Goal: Transaction & Acquisition: Book appointment/travel/reservation

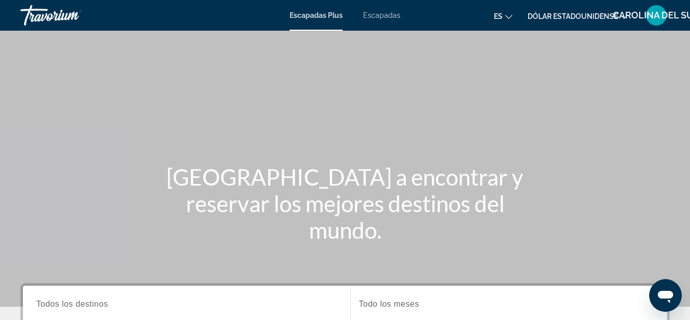
click at [319, 13] on font "Escapadas Plus" at bounding box center [316, 15] width 53 height 8
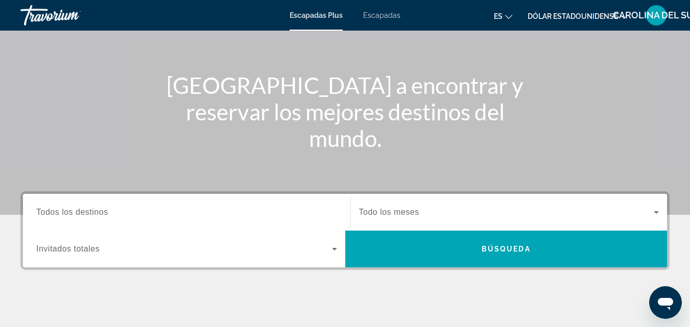
scroll to position [204, 0]
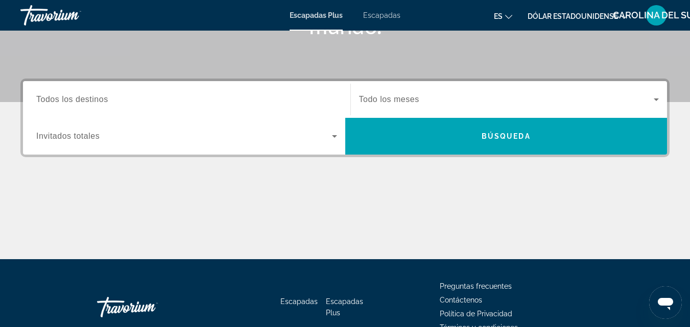
click at [438, 100] on span "Widget de búsqueda" at bounding box center [506, 99] width 295 height 12
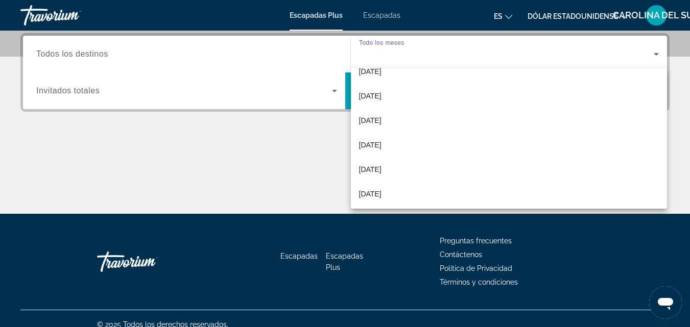
scroll to position [211, 0]
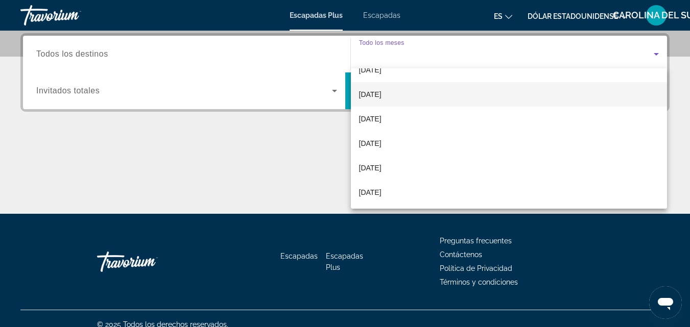
click at [382, 99] on span "[DATE]" at bounding box center [370, 94] width 22 height 12
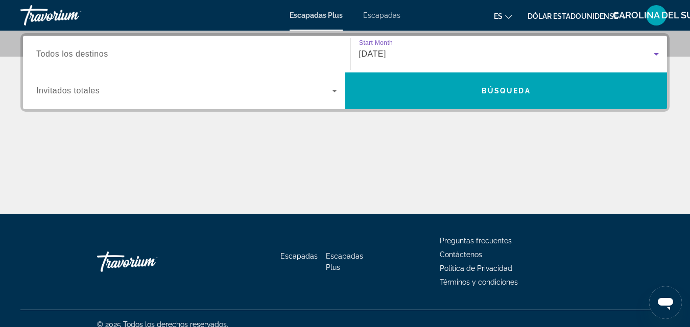
click at [656, 54] on icon "Widget de búsqueda" at bounding box center [656, 54] width 5 height 3
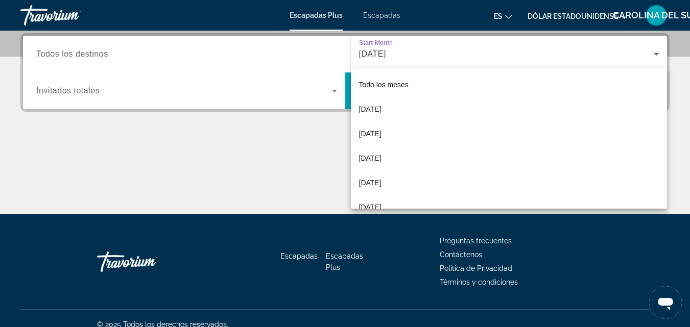
scroll to position [109, 0]
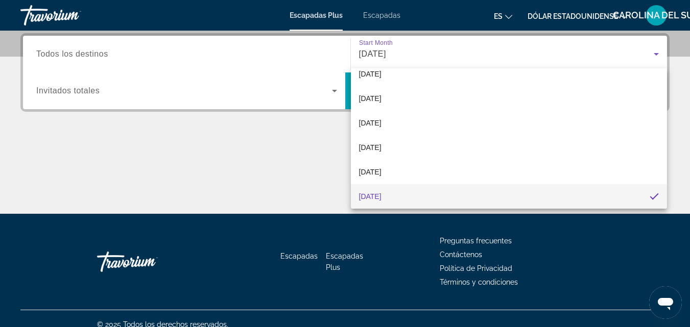
click at [656, 54] on div at bounding box center [345, 163] width 690 height 327
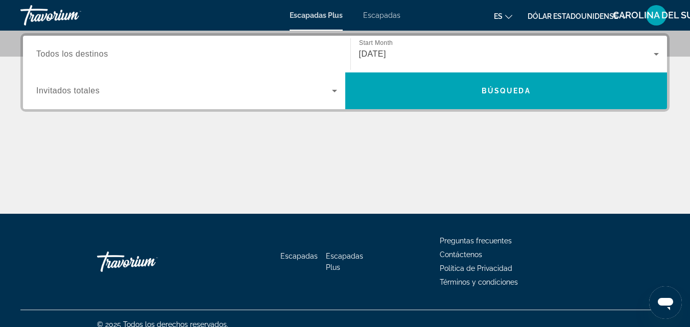
click at [107, 57] on span "Todos los destinos" at bounding box center [72, 54] width 72 height 9
click at [107, 57] on input "Destination Todos los destinos" at bounding box center [186, 55] width 301 height 12
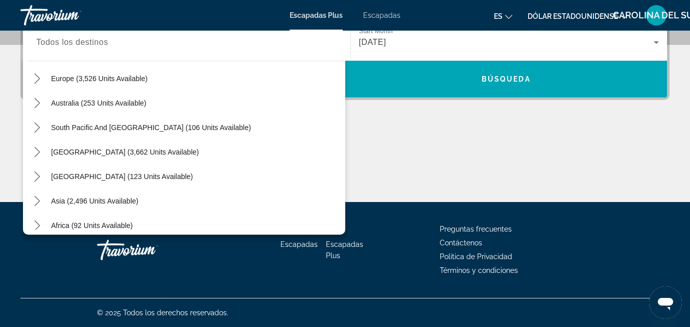
scroll to position [153, 0]
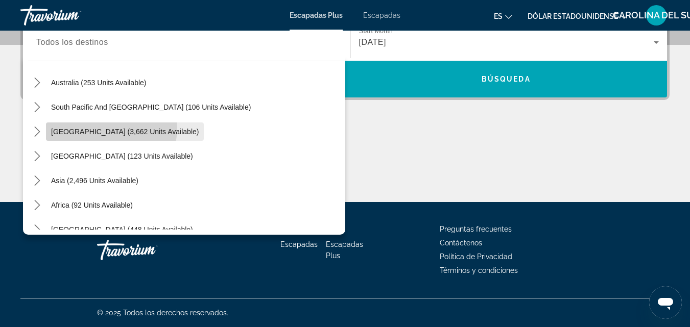
click at [101, 128] on span "[GEOGRAPHIC_DATA] (3,662 units available)" at bounding box center [125, 132] width 148 height 8
type input "**********"
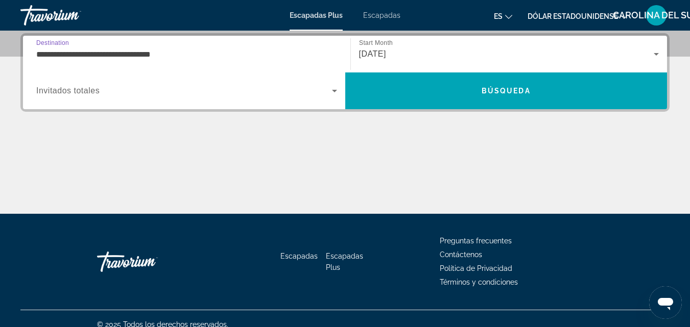
scroll to position [148, 0]
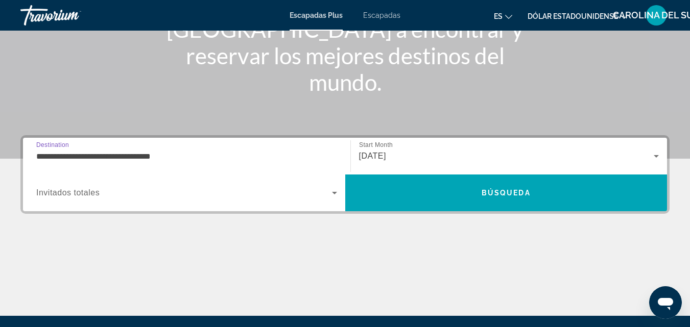
click at [323, 190] on span "Widget de búsqueda" at bounding box center [184, 193] width 296 height 12
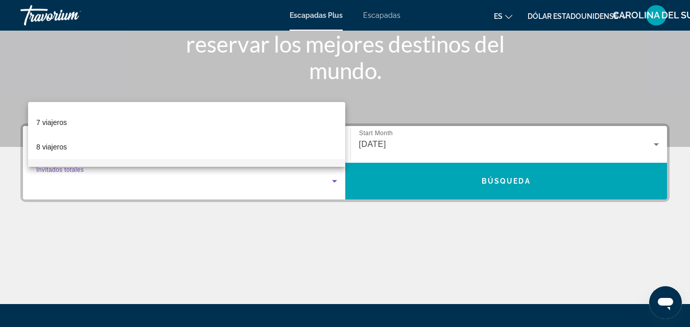
scroll to position [126, 0]
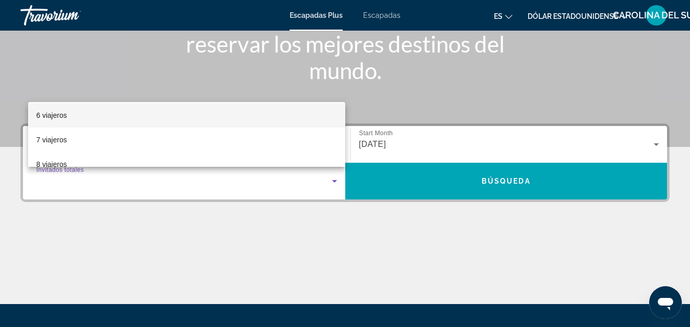
click at [90, 113] on mat-option "6 viajeros" at bounding box center [186, 115] width 317 height 25
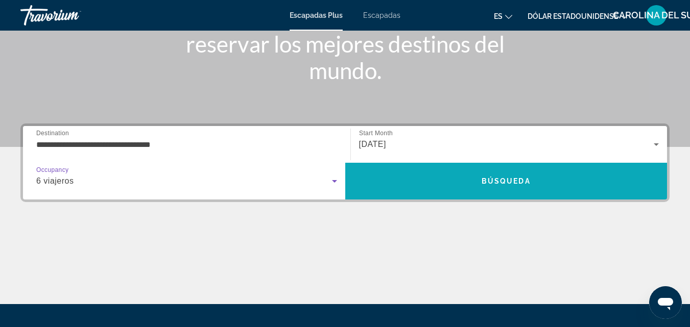
click at [496, 184] on span "Búsqueda" at bounding box center [506, 181] width 49 height 8
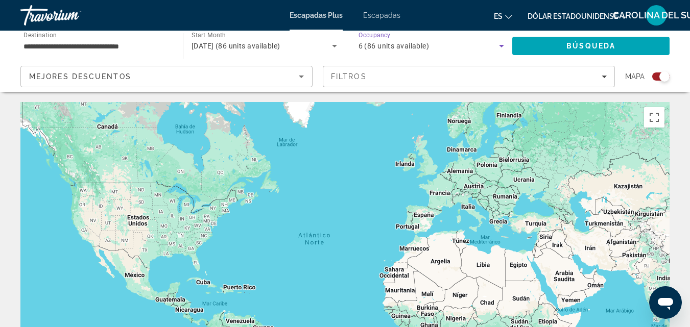
click at [390, 43] on span "6 (86 units available)" at bounding box center [394, 46] width 71 height 8
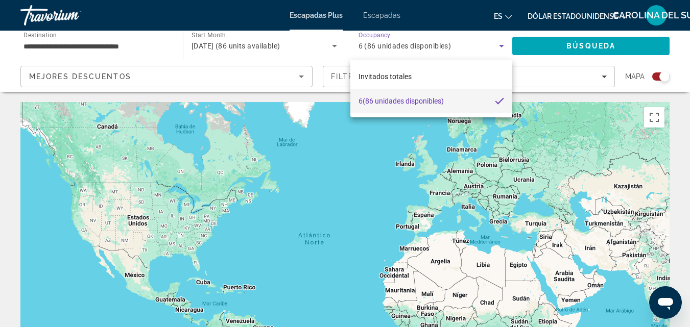
click at [447, 103] on mat-option "6 (86 unidades disponibles)" at bounding box center [431, 101] width 162 height 25
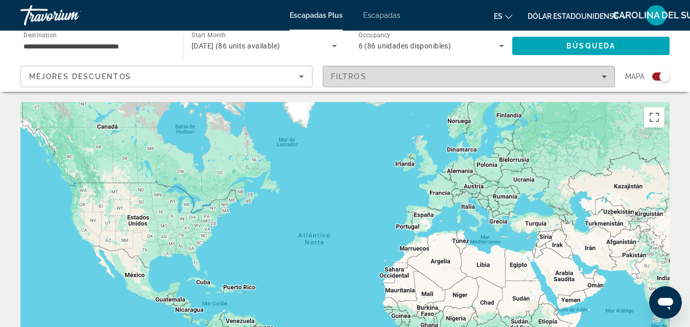
click at [602, 75] on icon "Filters" at bounding box center [604, 76] width 5 height 5
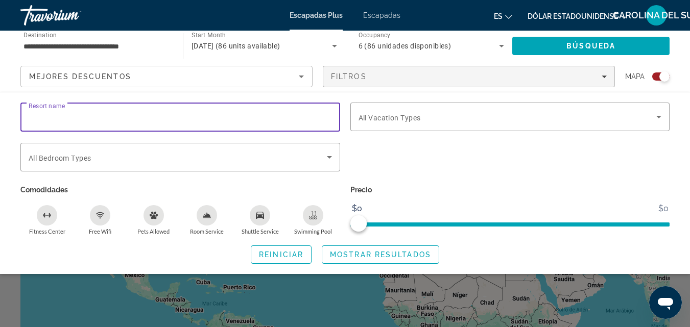
click at [260, 116] on input "Resort name" at bounding box center [180, 117] width 303 height 12
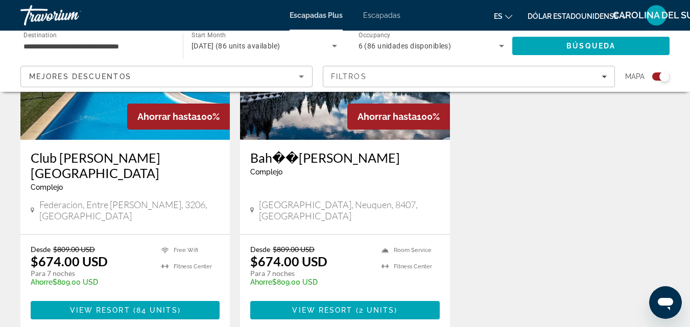
scroll to position [460, 0]
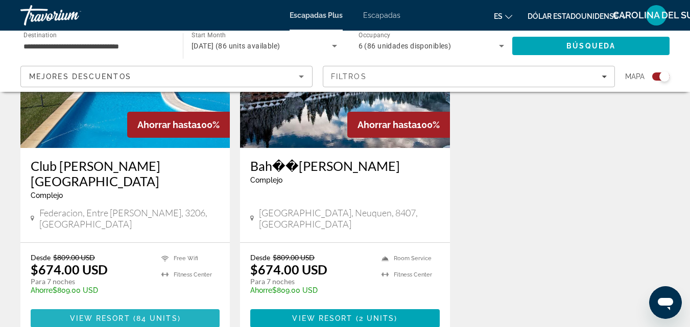
click at [112, 315] on span "View Resort" at bounding box center [100, 319] width 60 height 8
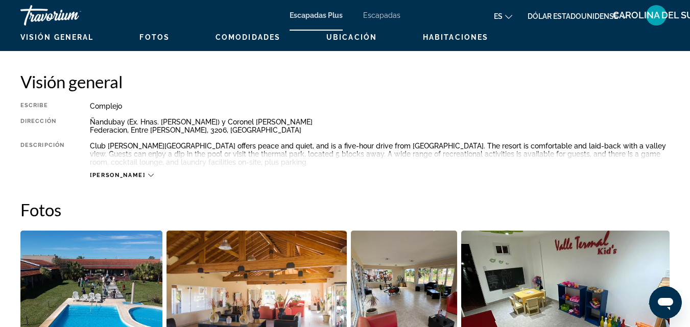
scroll to position [511, 0]
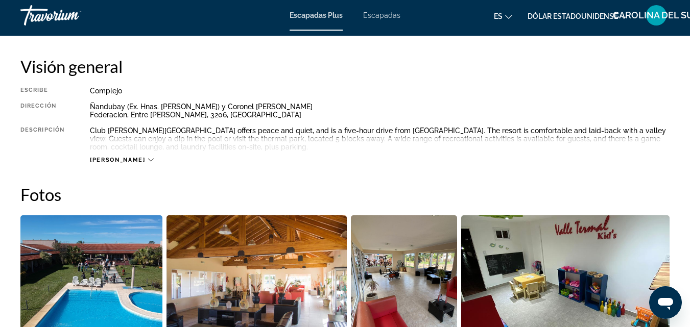
click at [127, 156] on div "[PERSON_NAME]" at bounding box center [380, 150] width 580 height 28
click at [120, 158] on div "[PERSON_NAME]" at bounding box center [121, 160] width 63 height 7
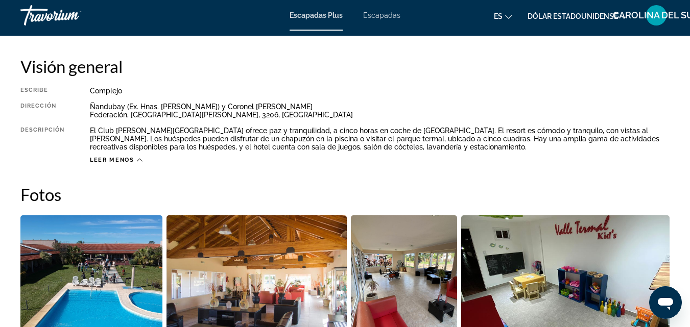
click at [453, 66] on h2 "Visión general" at bounding box center [344, 66] width 649 height 20
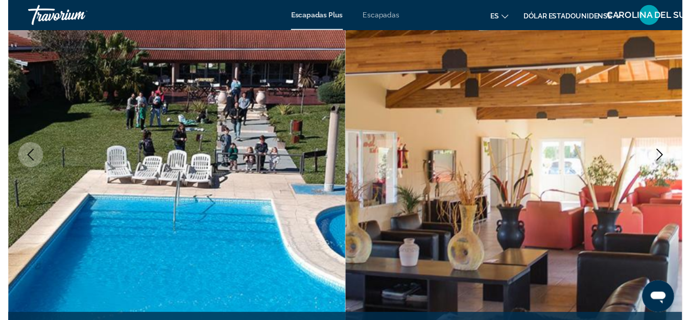
scroll to position [0, 0]
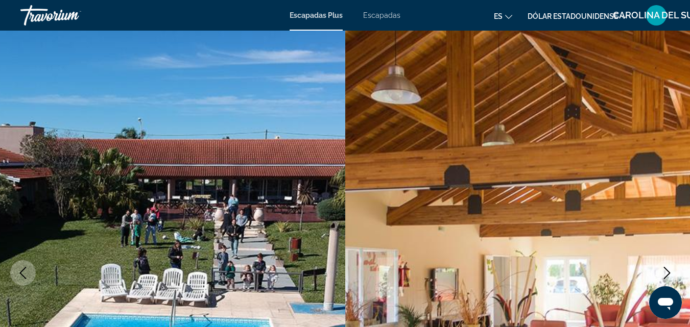
click at [380, 15] on font "Escapadas" at bounding box center [381, 15] width 37 height 8
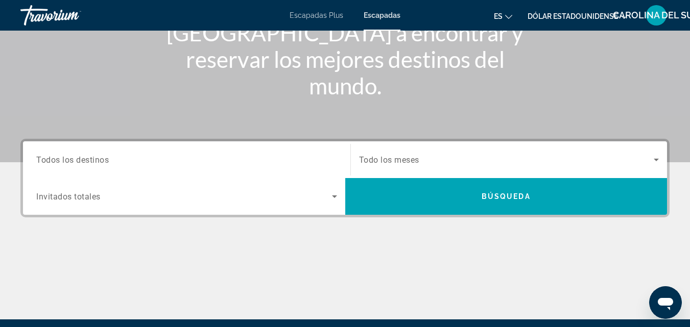
scroll to position [204, 0]
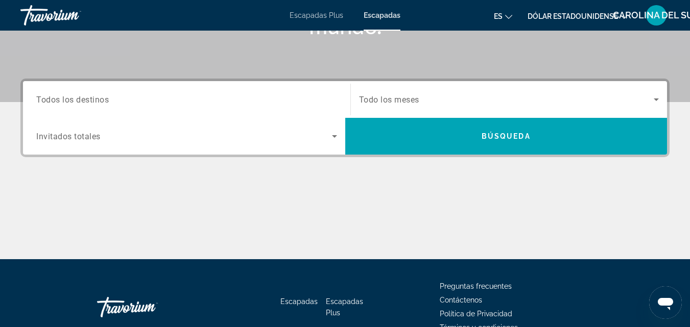
click at [271, 90] on div "Search widget" at bounding box center [186, 99] width 301 height 29
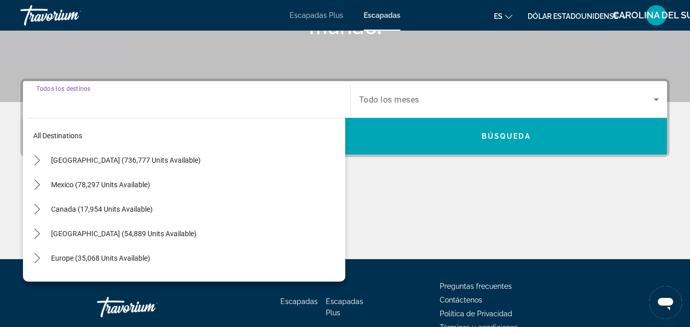
scroll to position [250, 0]
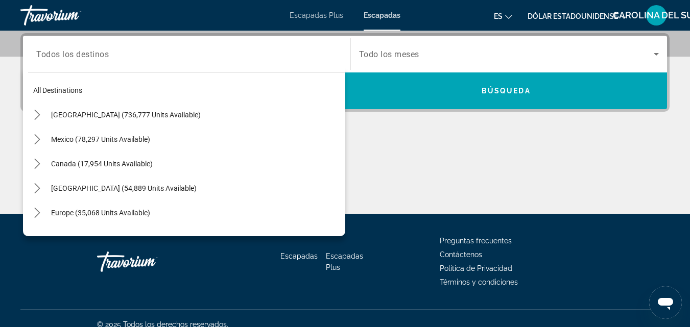
click at [384, 54] on span "Todo los meses" at bounding box center [389, 55] width 60 height 10
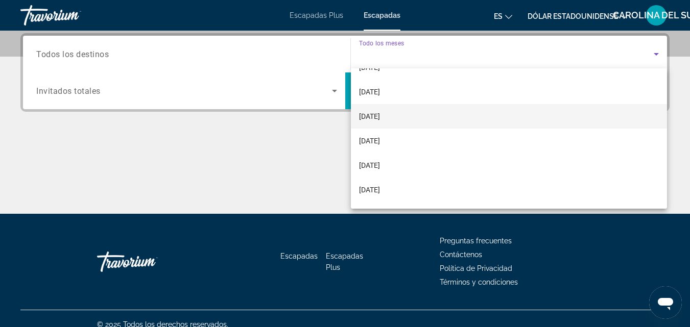
scroll to position [153, 0]
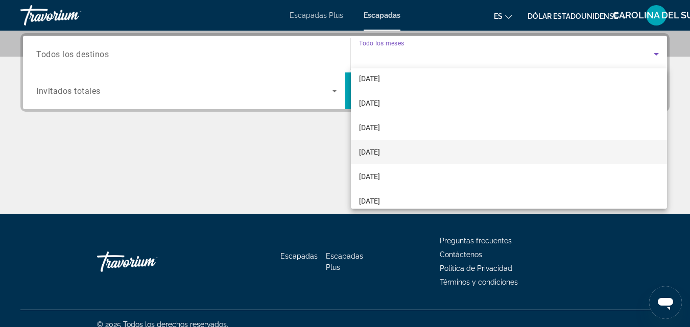
click at [404, 155] on mat-option "[DATE]" at bounding box center [509, 152] width 317 height 25
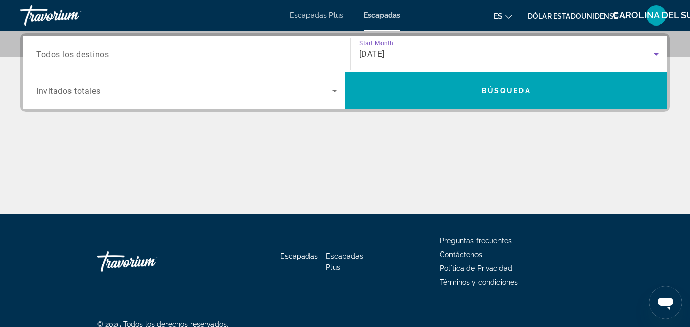
click at [653, 53] on icon "Search widget" at bounding box center [656, 54] width 12 height 12
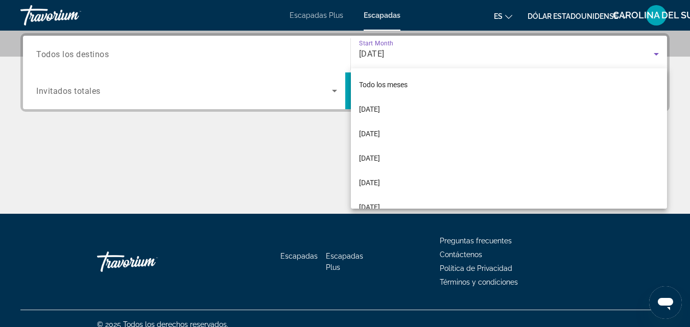
scroll to position [109, 0]
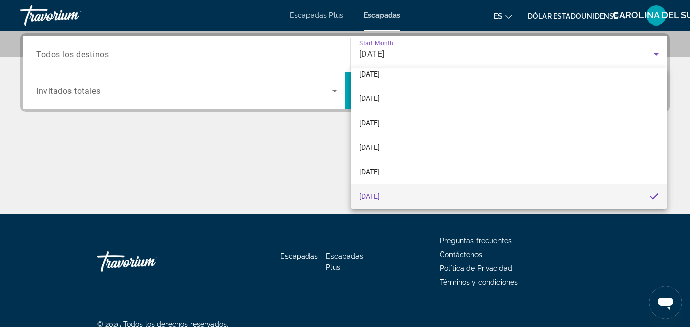
click at [255, 86] on div at bounding box center [345, 163] width 690 height 327
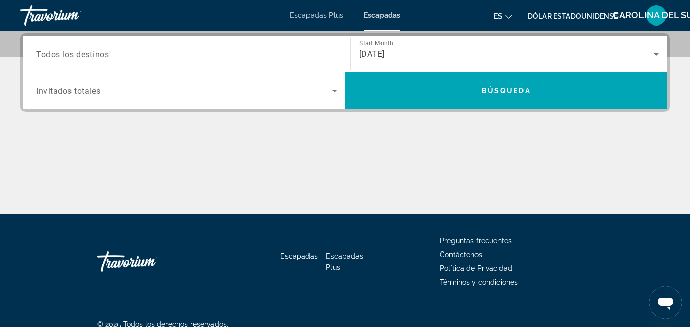
click at [213, 55] on input "Destination Todos los destinos" at bounding box center [186, 55] width 301 height 12
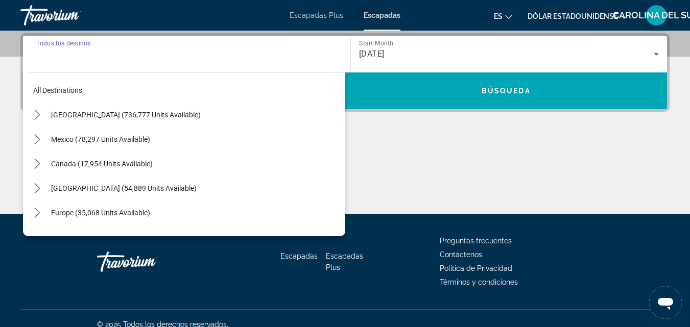
click at [140, 59] on input "Destination Todos los destinos" at bounding box center [186, 55] width 301 height 12
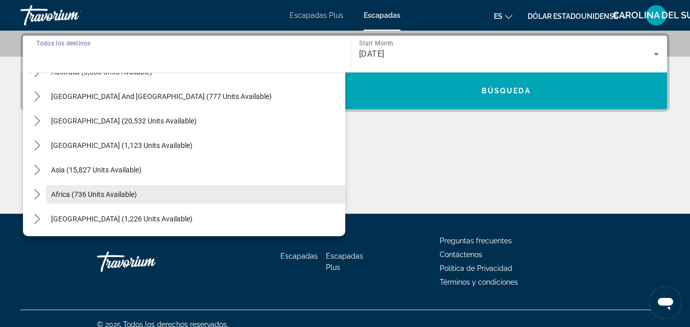
scroll to position [114, 0]
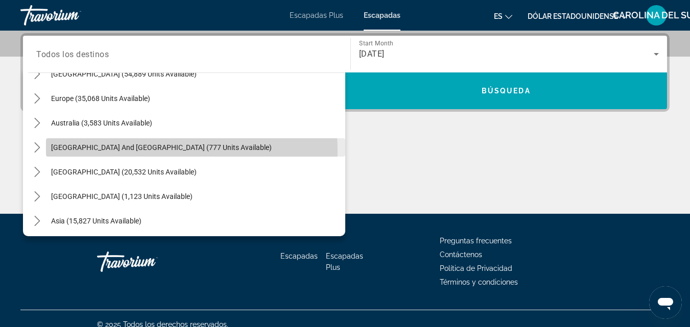
click at [139, 151] on span "[GEOGRAPHIC_DATA] and [GEOGRAPHIC_DATA] (777 units available)" at bounding box center [161, 148] width 221 height 8
type input "**********"
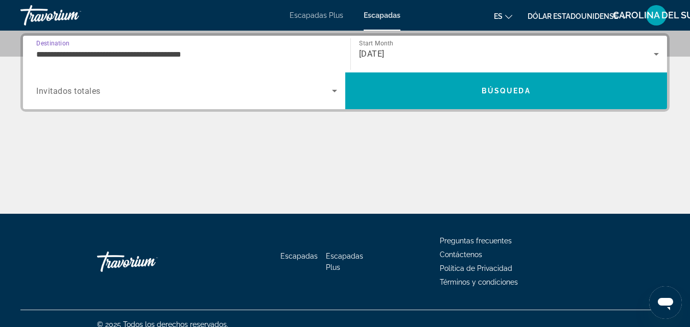
click at [276, 89] on span "Search widget" at bounding box center [184, 91] width 296 height 12
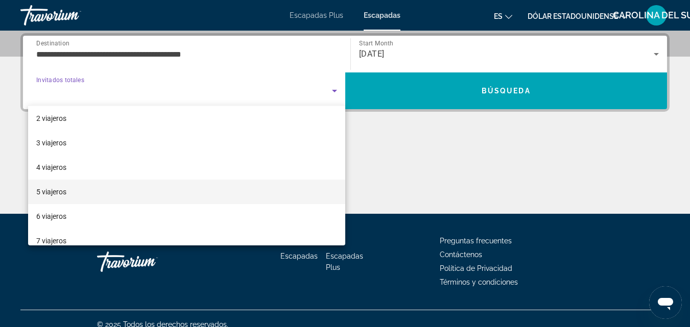
scroll to position [102, 0]
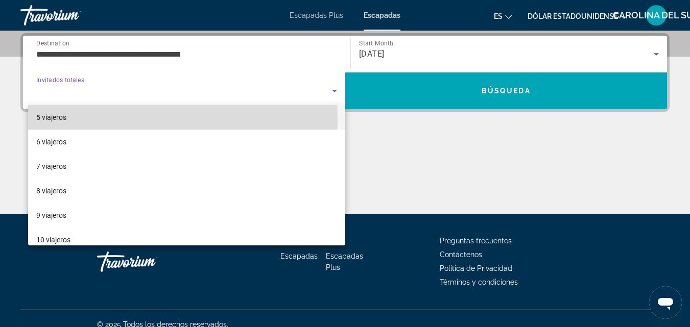
click at [85, 120] on mat-option "5 viajeros" at bounding box center [186, 117] width 317 height 25
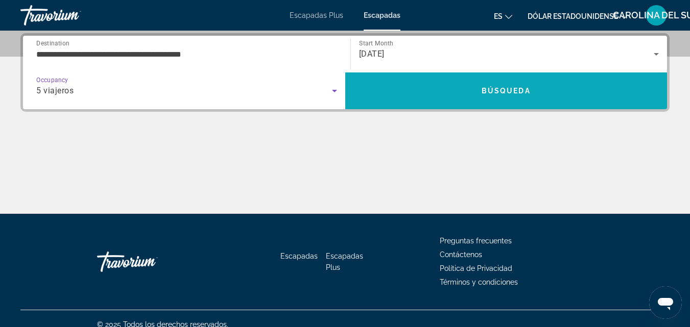
click at [443, 99] on span "Search" at bounding box center [506, 91] width 322 height 25
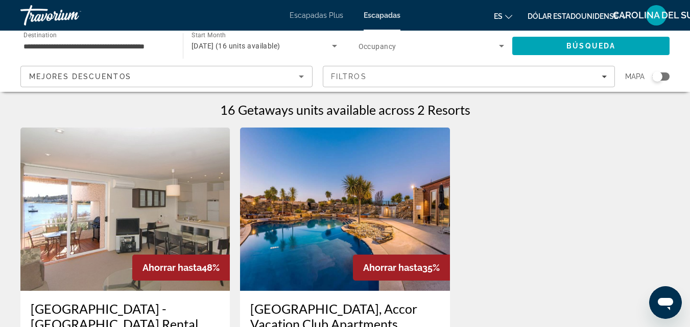
click at [508, 16] on icon "Cambiar idioma" at bounding box center [508, 16] width 7 height 7
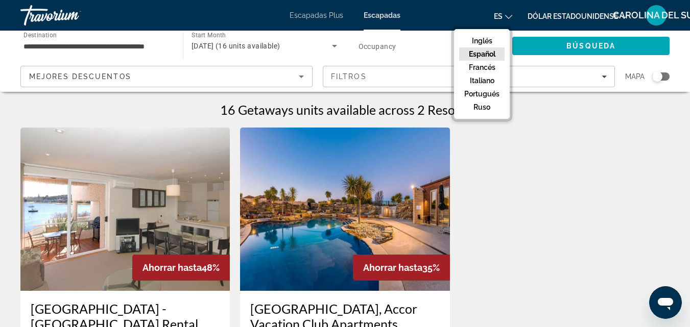
click at [489, 54] on font "Español" at bounding box center [482, 54] width 27 height 8
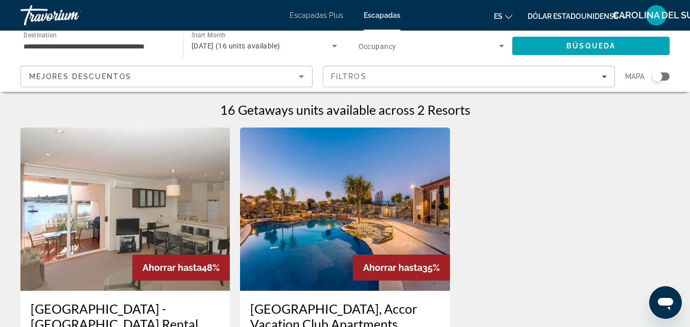
click at [498, 45] on icon "Search widget" at bounding box center [501, 46] width 12 height 12
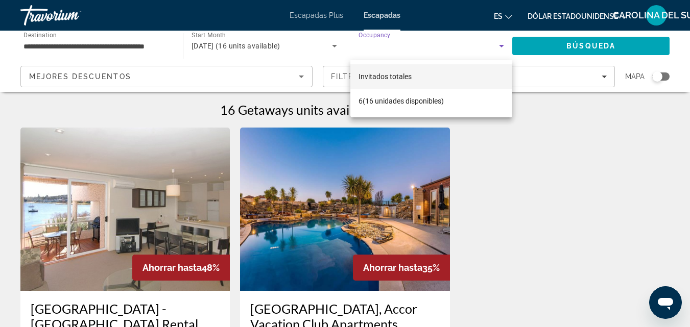
click at [332, 42] on div at bounding box center [345, 163] width 690 height 327
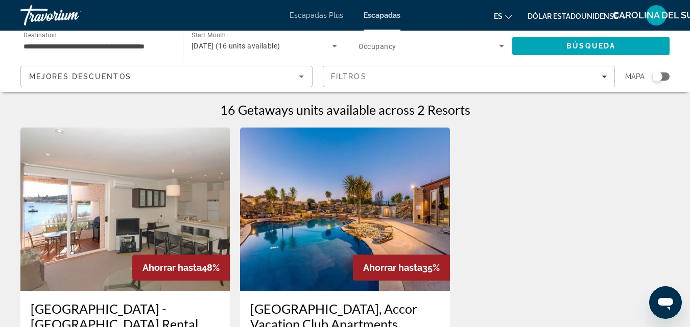
click at [178, 44] on div "Start Month Todo los meses [DATE] (16 units available)" at bounding box center [262, 46] width 168 height 31
click at [143, 47] on input "**********" at bounding box center [96, 46] width 146 height 12
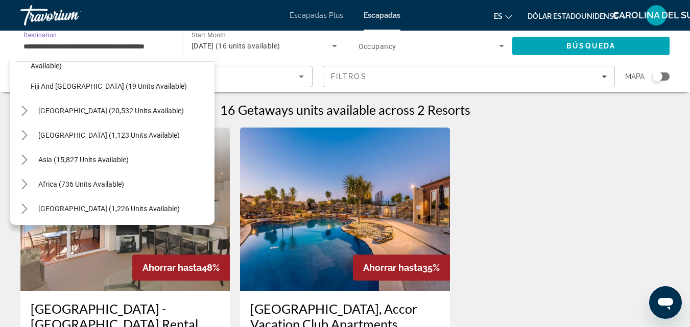
scroll to position [239, 0]
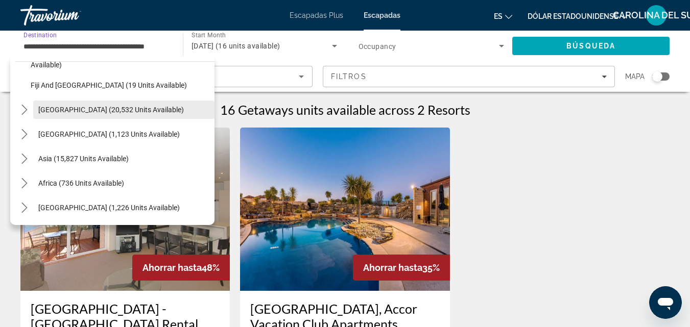
click at [124, 112] on span "[GEOGRAPHIC_DATA] (20,532 units available)" at bounding box center [111, 110] width 146 height 8
type input "**********"
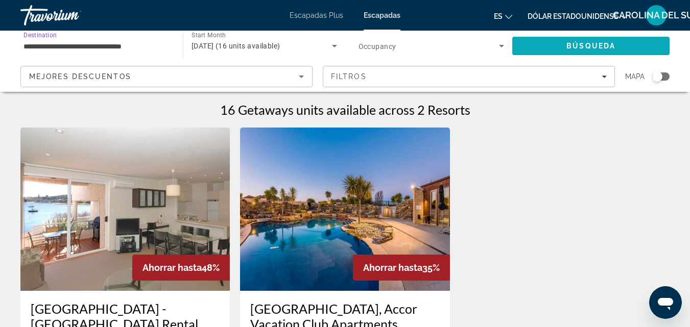
click at [581, 38] on span "Search" at bounding box center [590, 46] width 157 height 25
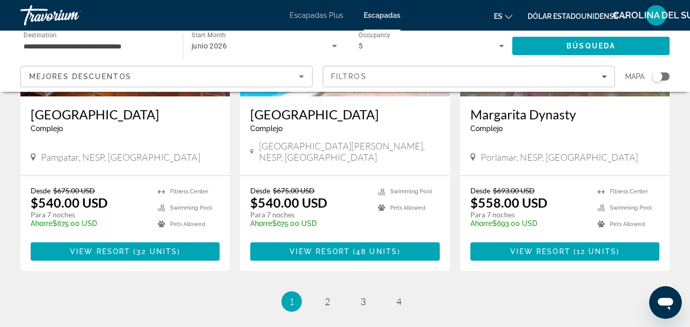
scroll to position [1328, 0]
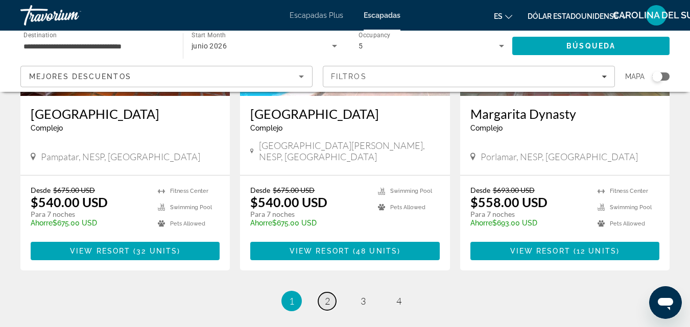
click at [334, 293] on link "page 2" at bounding box center [327, 302] width 18 height 18
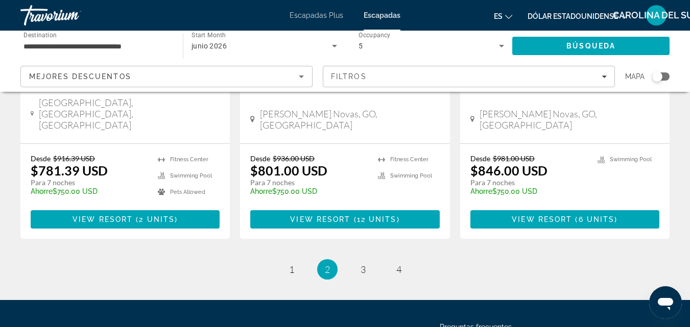
scroll to position [1356, 0]
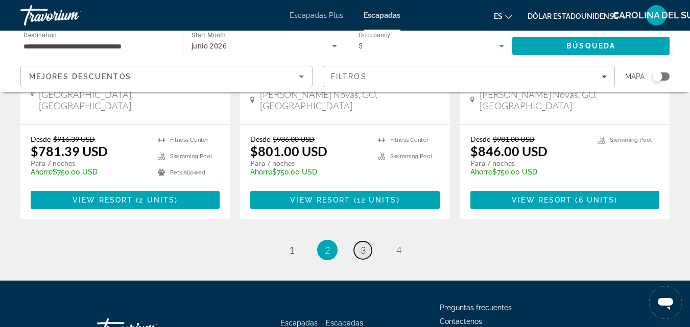
click at [366, 242] on link "page 3" at bounding box center [363, 251] width 18 height 18
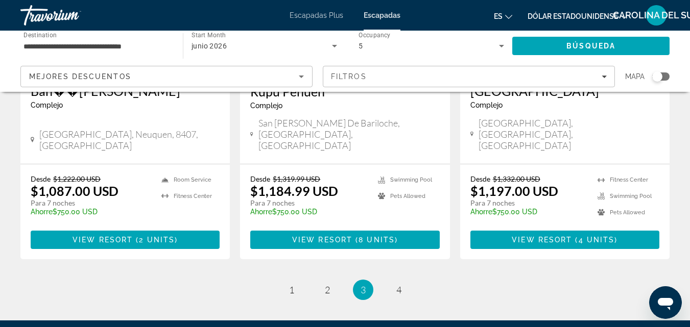
scroll to position [1379, 0]
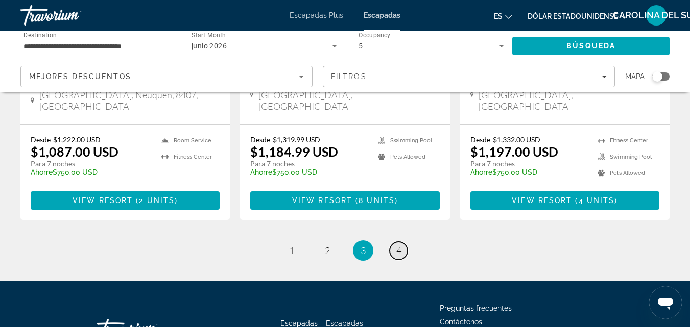
click at [402, 242] on link "page 4" at bounding box center [399, 251] width 18 height 18
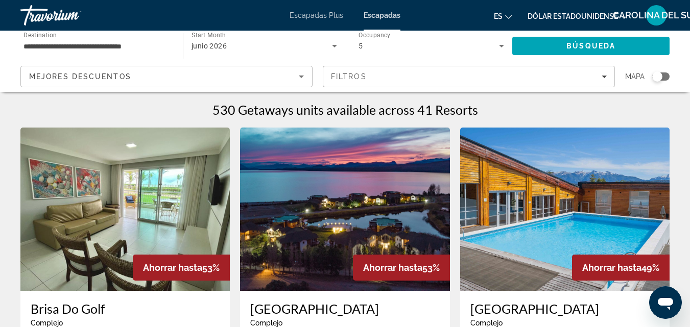
click at [293, 31] on div "Start Month Todo los meses [DATE]" at bounding box center [264, 46] width 162 height 31
click at [513, 13] on ul "es Inglés Español [PERSON_NAME] Portugués ruso Dólar [DEMOGRAPHIC_DATA] USD ($)…" at bounding box center [568, 15] width 149 height 16
click at [509, 17] on icon "Cambiar idioma" at bounding box center [508, 16] width 7 height 7
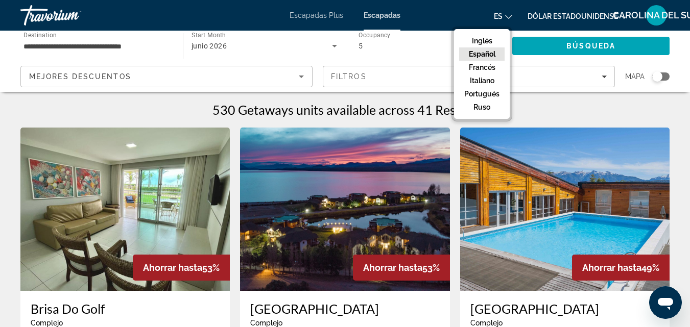
click at [481, 51] on font "Español" at bounding box center [482, 54] width 27 height 8
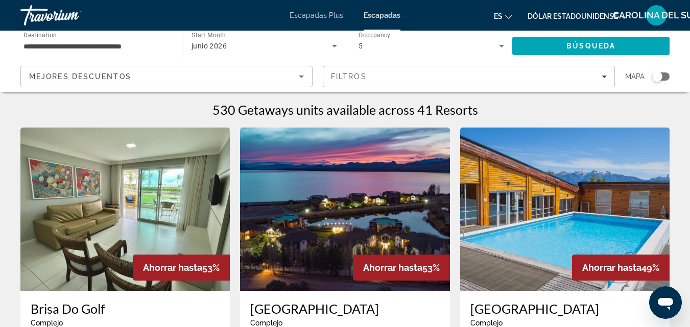
click at [331, 48] on icon "Search widget" at bounding box center [334, 46] width 12 height 12
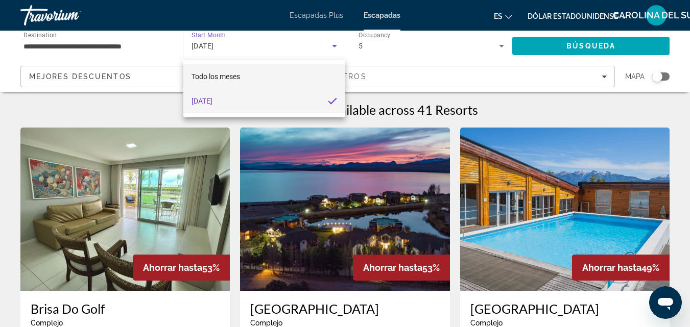
click at [280, 75] on mat-option "Todo los meses" at bounding box center [264, 76] width 162 height 25
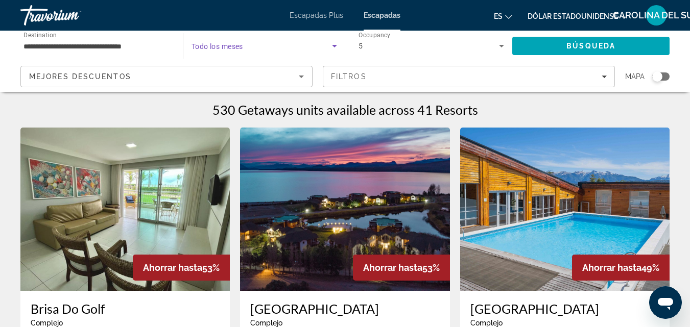
click at [254, 68] on div "Mejores descuentos" at bounding box center [166, 80] width 275 height 29
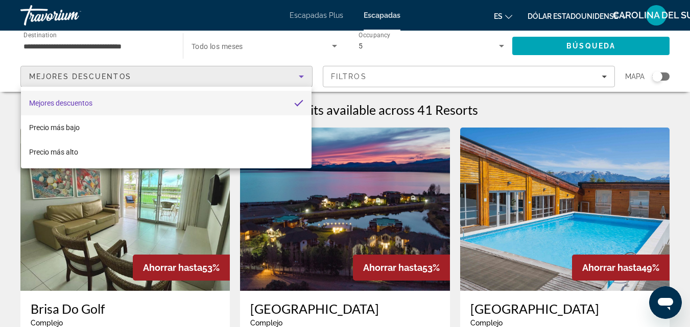
click at [475, 76] on div at bounding box center [345, 163] width 690 height 327
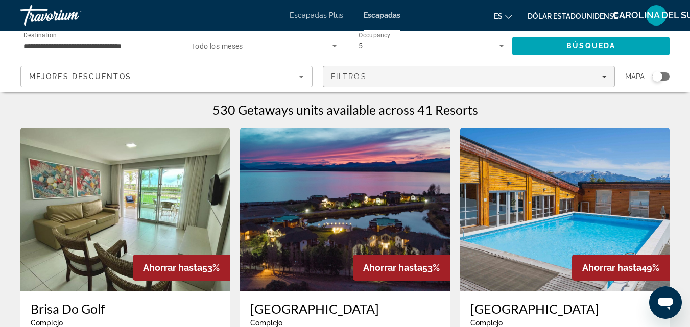
click at [475, 76] on div "Filtros" at bounding box center [469, 77] width 276 height 8
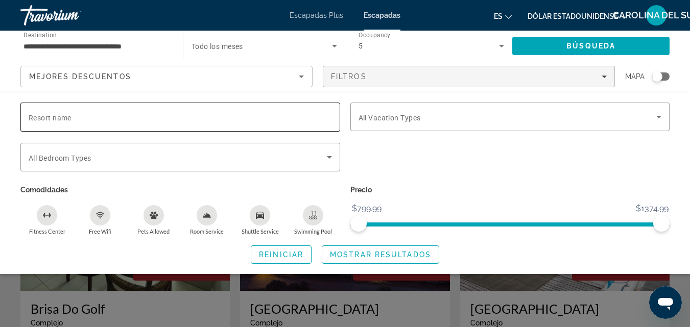
click at [192, 111] on input "Resort name" at bounding box center [180, 117] width 303 height 12
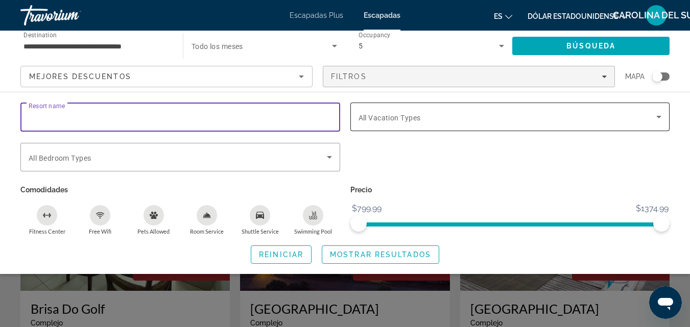
click at [504, 105] on div "Search widget" at bounding box center [510, 117] width 303 height 29
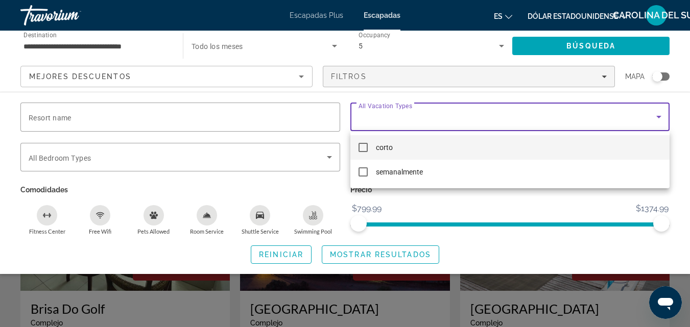
click at [310, 156] on div at bounding box center [345, 163] width 690 height 327
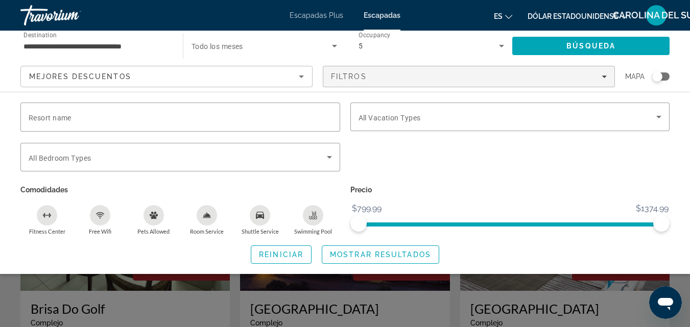
click at [310, 156] on span "Search widget" at bounding box center [178, 157] width 298 height 12
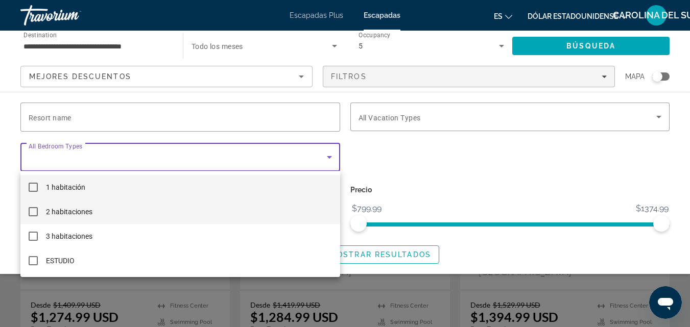
scroll to position [102, 0]
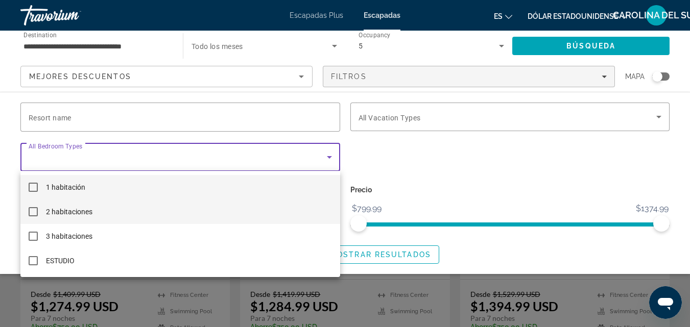
click at [33, 216] on mat-pseudo-checkbox at bounding box center [33, 211] width 9 height 9
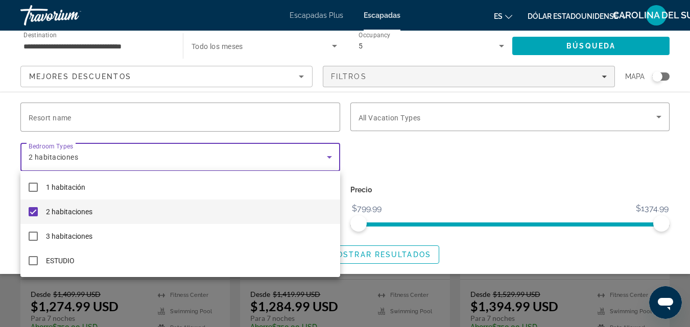
click at [459, 121] on div at bounding box center [345, 163] width 690 height 327
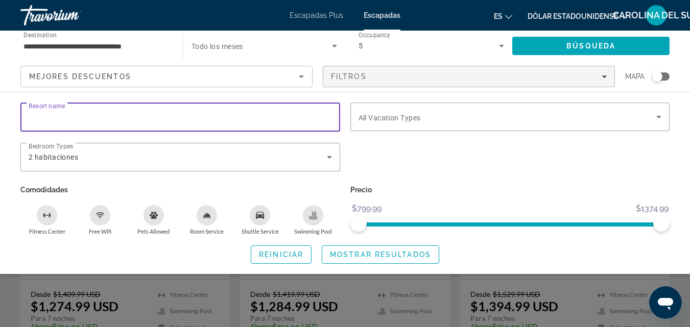
click at [82, 115] on input "Resort name" at bounding box center [180, 117] width 303 height 12
paste input "**********"
type input "**********"
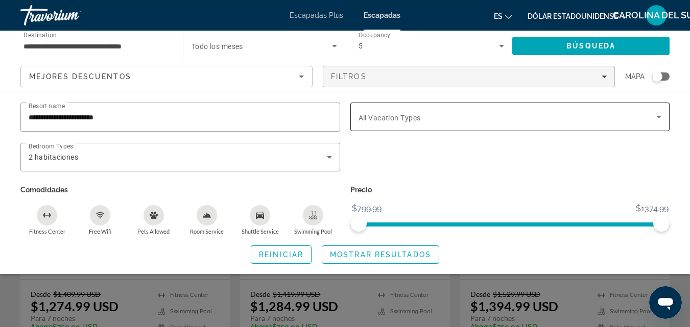
click at [515, 125] on div "Search widget" at bounding box center [510, 117] width 303 height 29
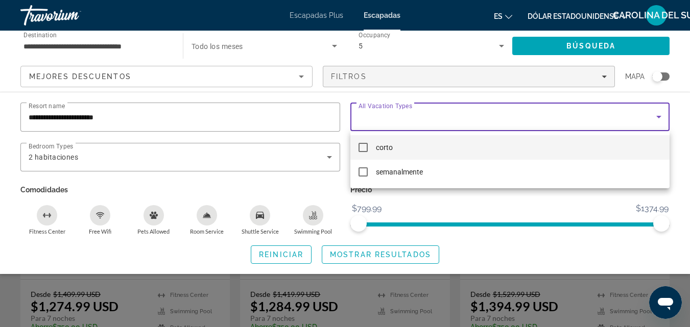
click at [383, 120] on div at bounding box center [345, 163] width 690 height 327
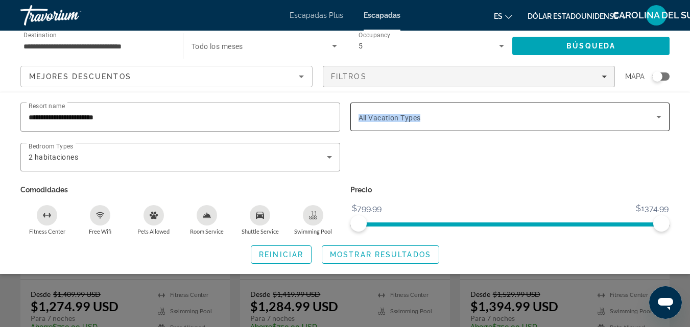
click at [360, 119] on div "Vacation Types All Vacation Types" at bounding box center [510, 117] width 320 height 29
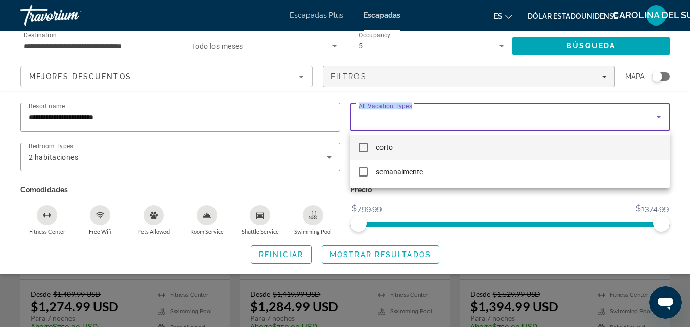
copy div "All Vacation Types"
click at [423, 113] on div at bounding box center [345, 163] width 690 height 327
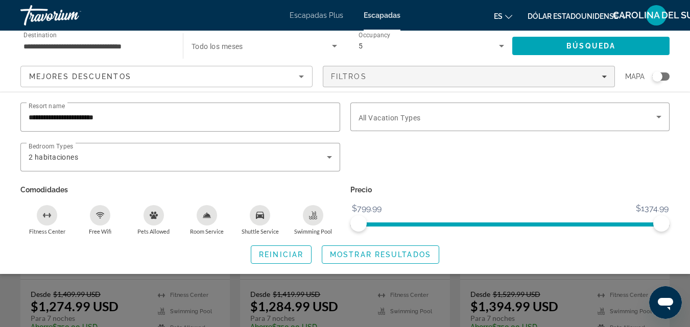
click at [423, 113] on span "Search widget" at bounding box center [508, 117] width 298 height 12
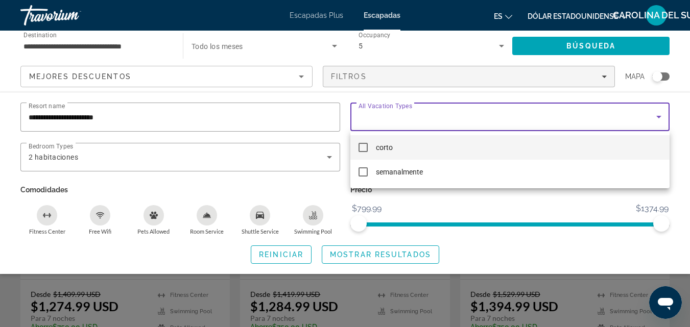
click at [421, 118] on div at bounding box center [345, 163] width 690 height 327
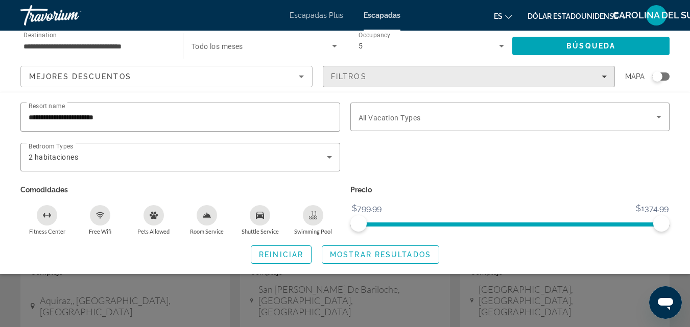
scroll to position [0, 0]
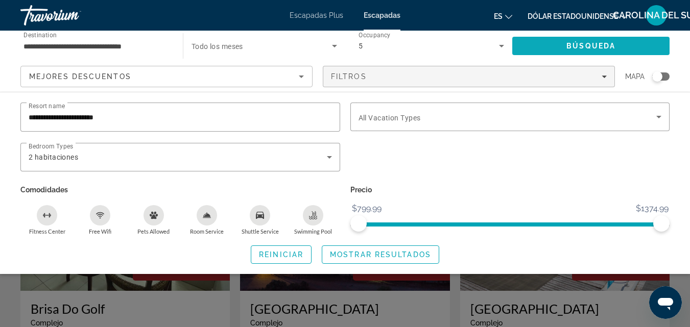
click at [612, 49] on span "Búsqueda" at bounding box center [590, 46] width 49 height 8
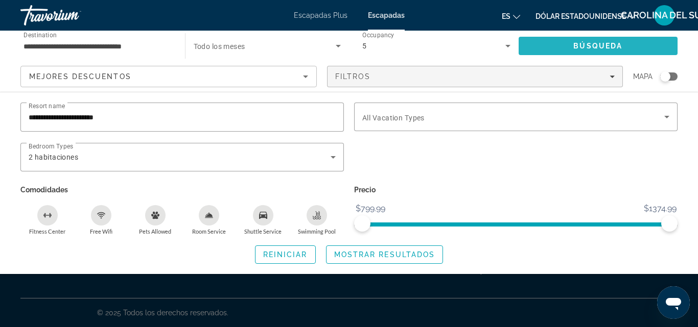
click at [612, 49] on span "Búsqueda" at bounding box center [597, 46] width 49 height 8
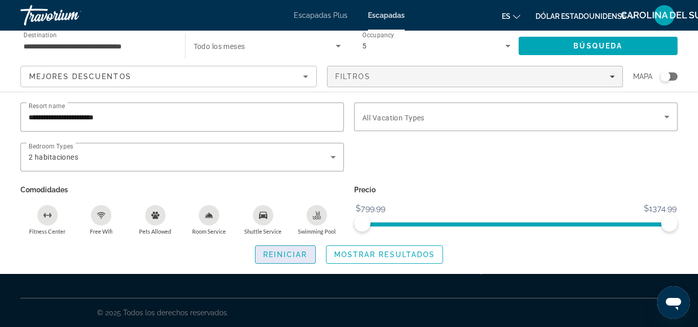
click at [295, 258] on span "Search widget" at bounding box center [285, 255] width 60 height 25
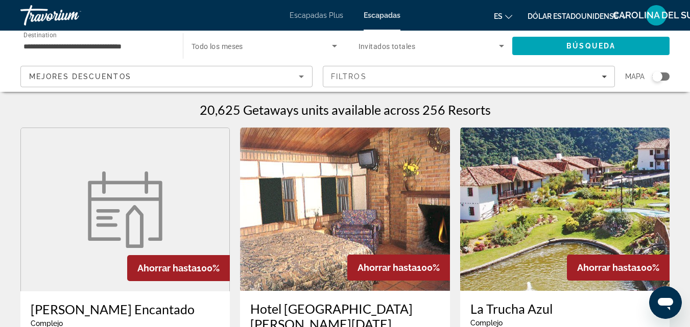
click at [158, 50] on input "**********" at bounding box center [96, 46] width 146 height 12
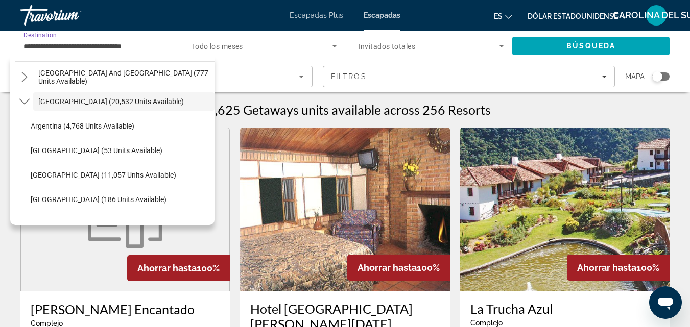
scroll to position [157, 0]
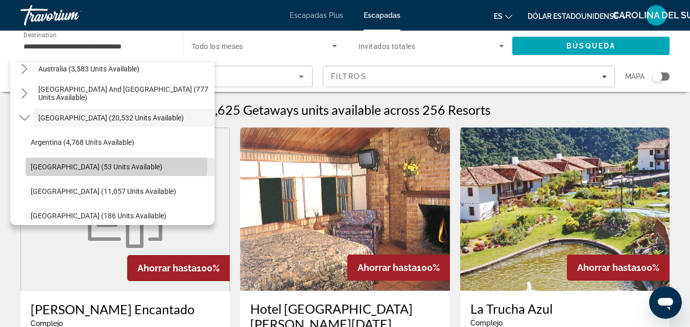
click at [94, 164] on span "[GEOGRAPHIC_DATA] (53 units available)" at bounding box center [97, 167] width 132 height 8
type input "**********"
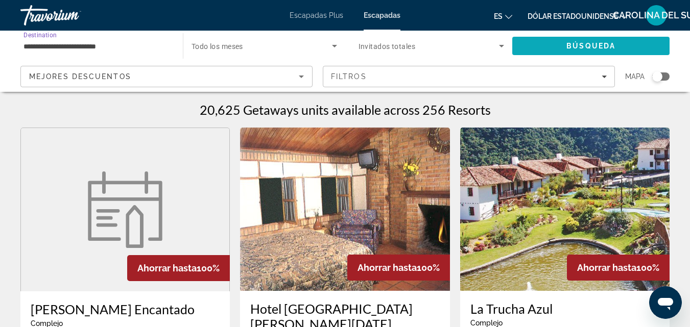
click at [604, 47] on span "Búsqueda" at bounding box center [590, 46] width 49 height 8
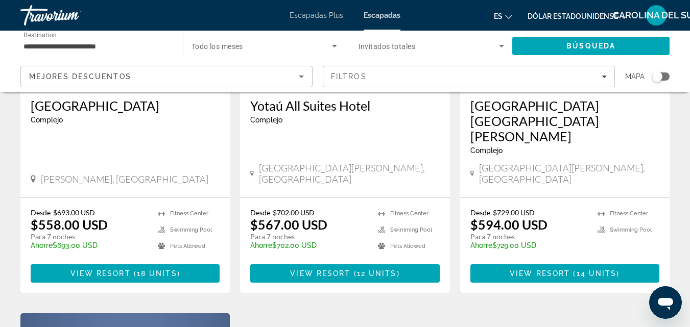
scroll to position [204, 0]
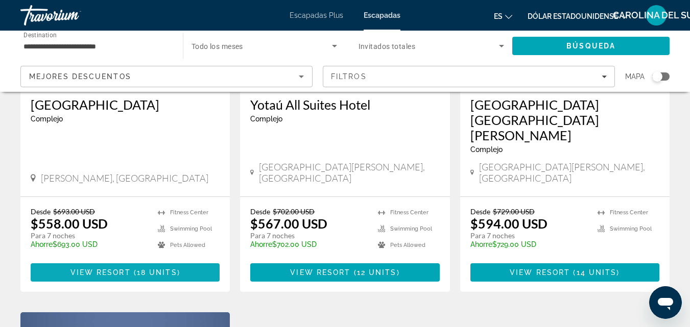
click at [167, 269] on span "18 units" at bounding box center [157, 273] width 40 height 8
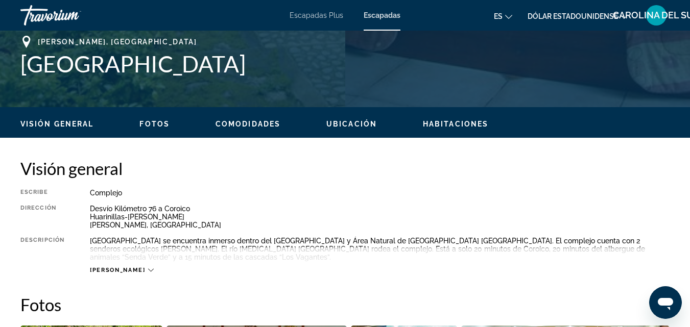
scroll to position [460, 0]
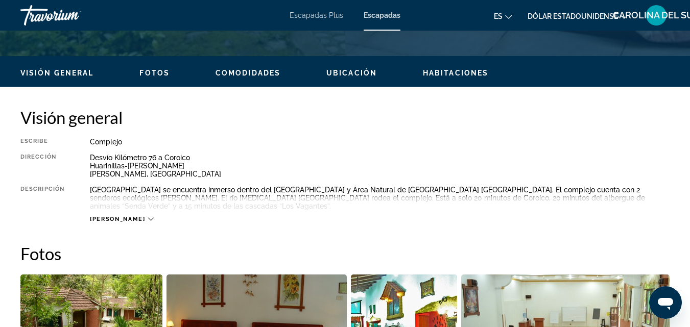
click at [148, 217] on icon "Contenido principal" at bounding box center [151, 220] width 6 height 6
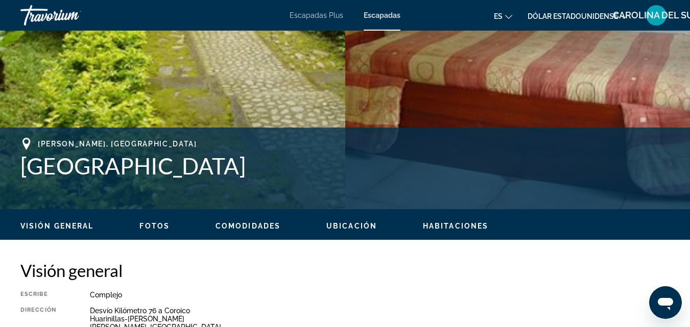
scroll to position [153, 0]
